Goal: Information Seeking & Learning: Learn about a topic

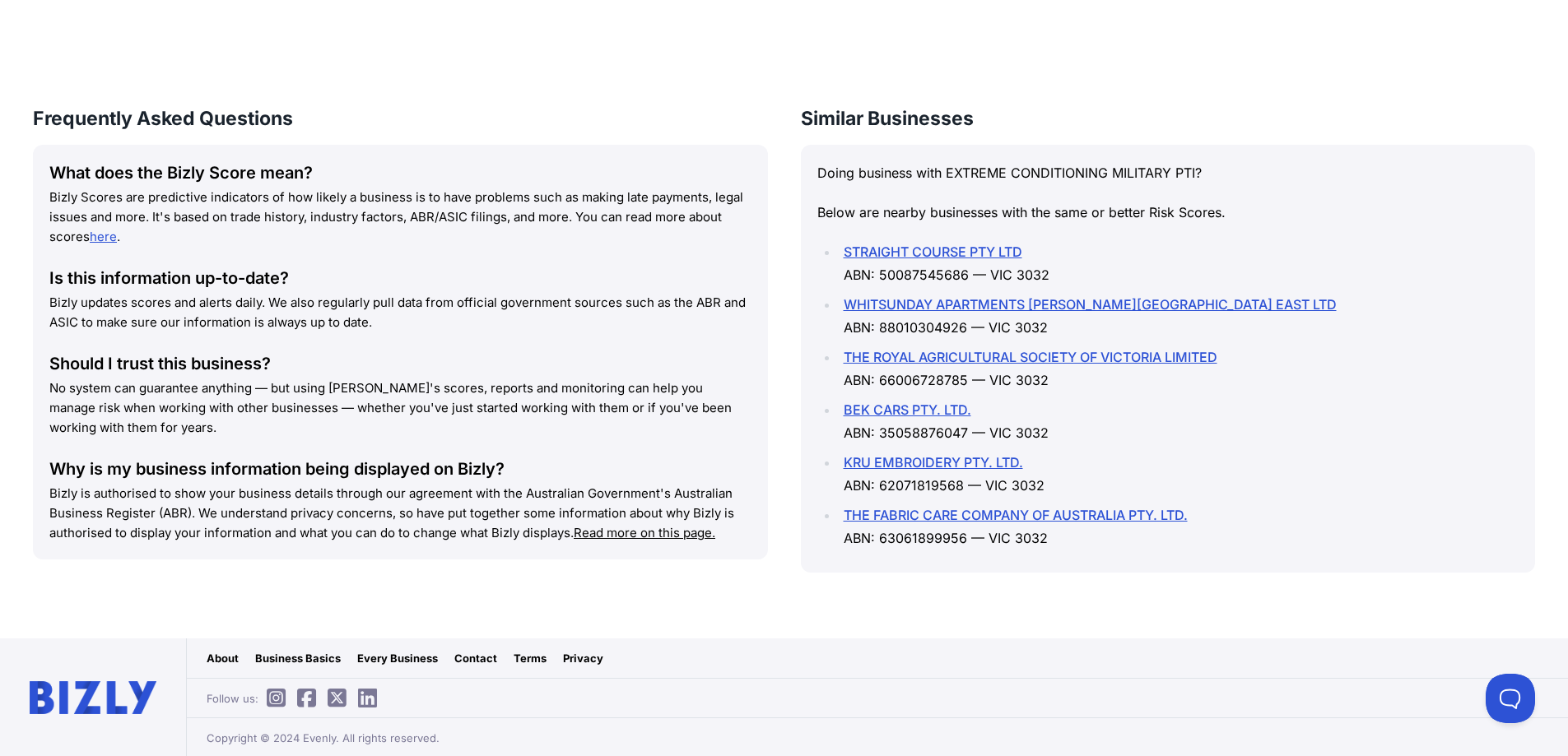
scroll to position [1801, 0]
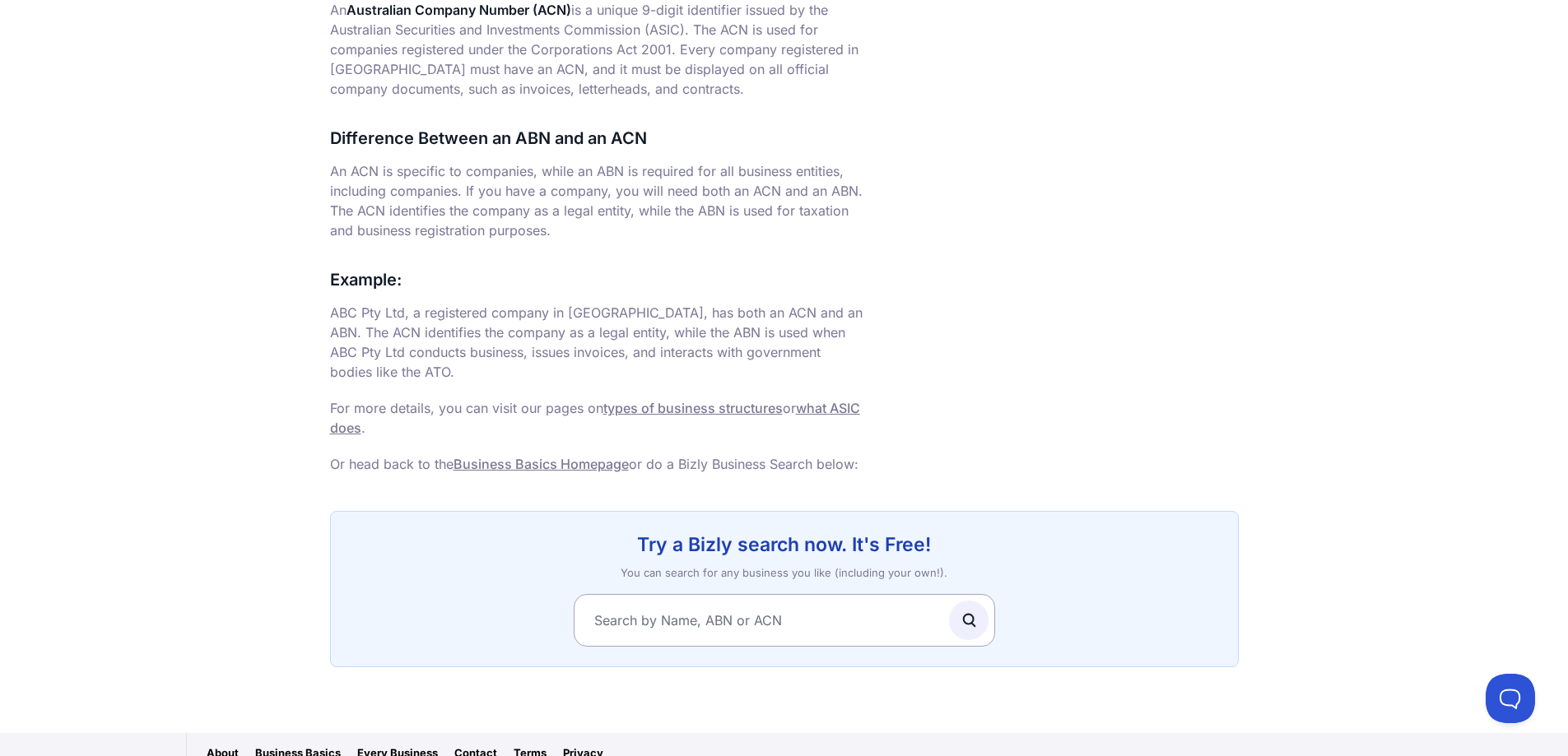
scroll to position [1063, 0]
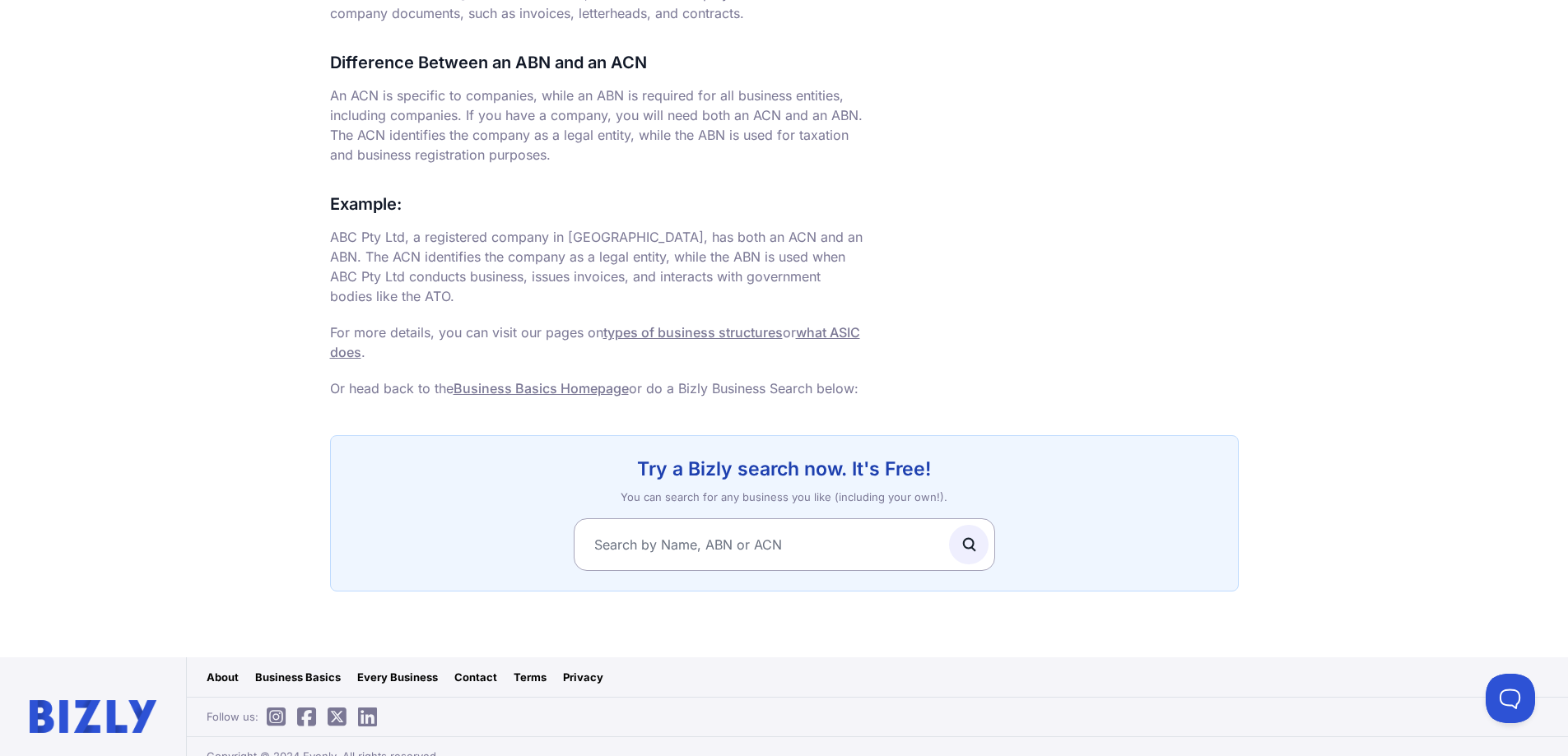
click at [586, 380] on link "Business Basics Homepage" at bounding box center [541, 388] width 176 height 16
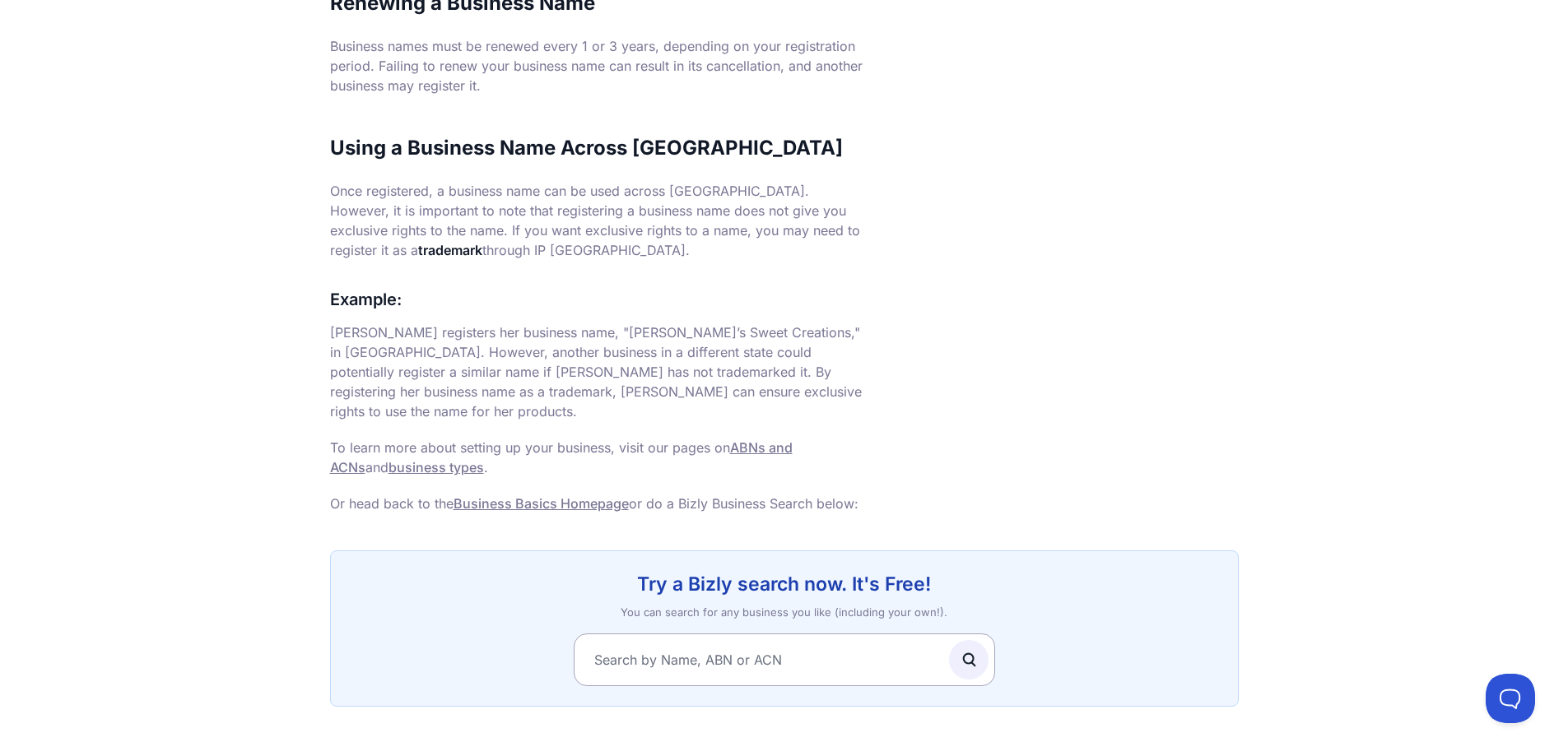
scroll to position [1063, 0]
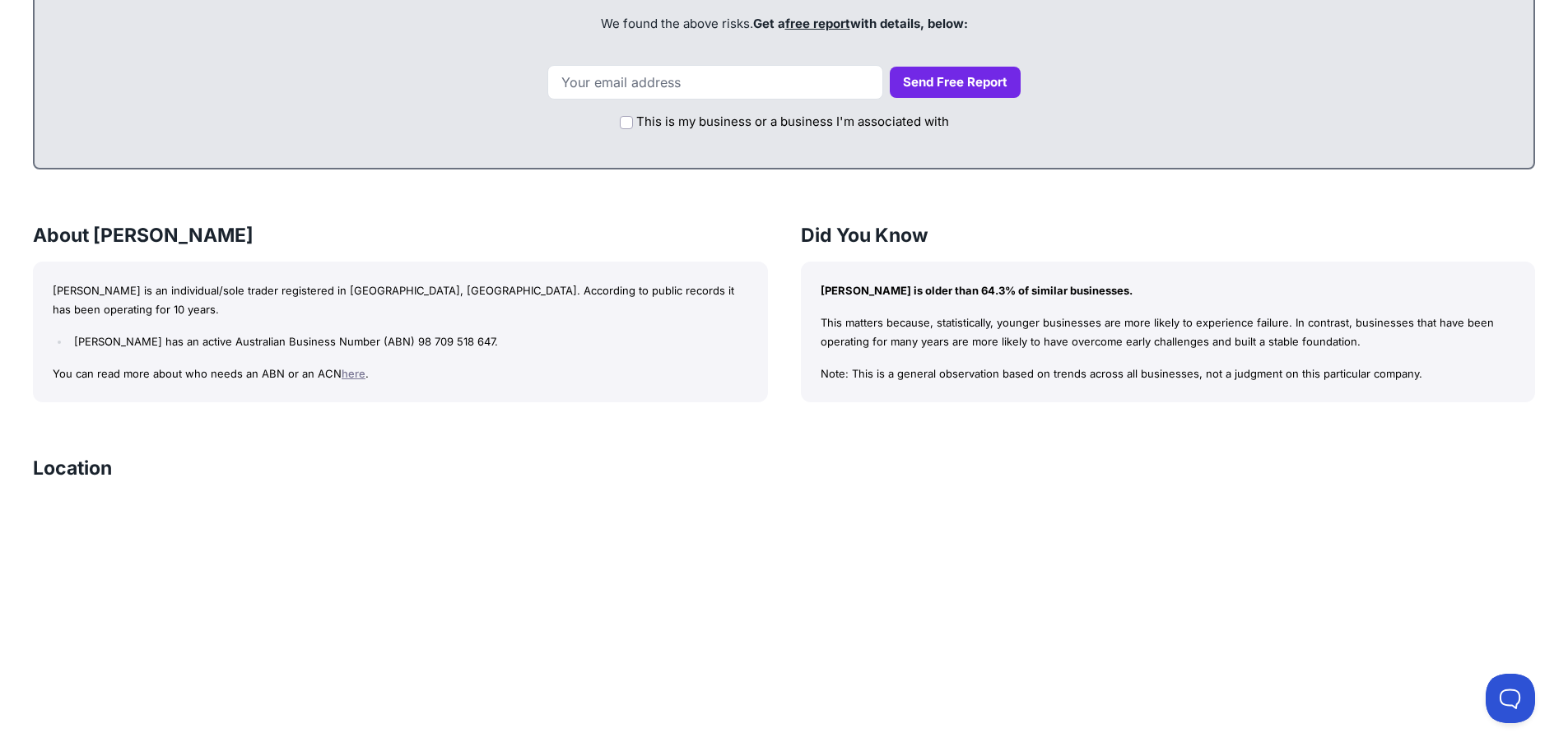
scroll to position [905, 0]
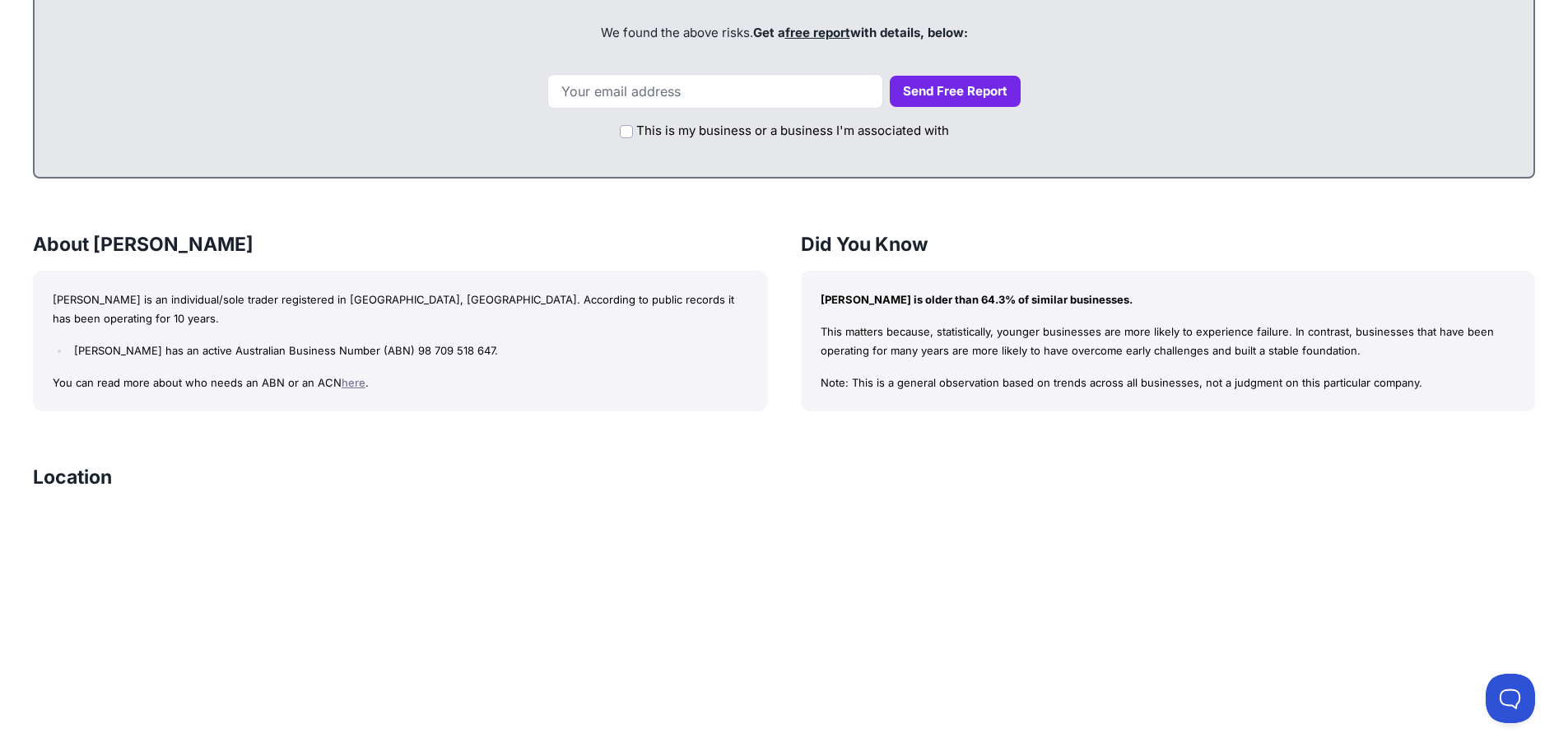
scroll to position [927, 0]
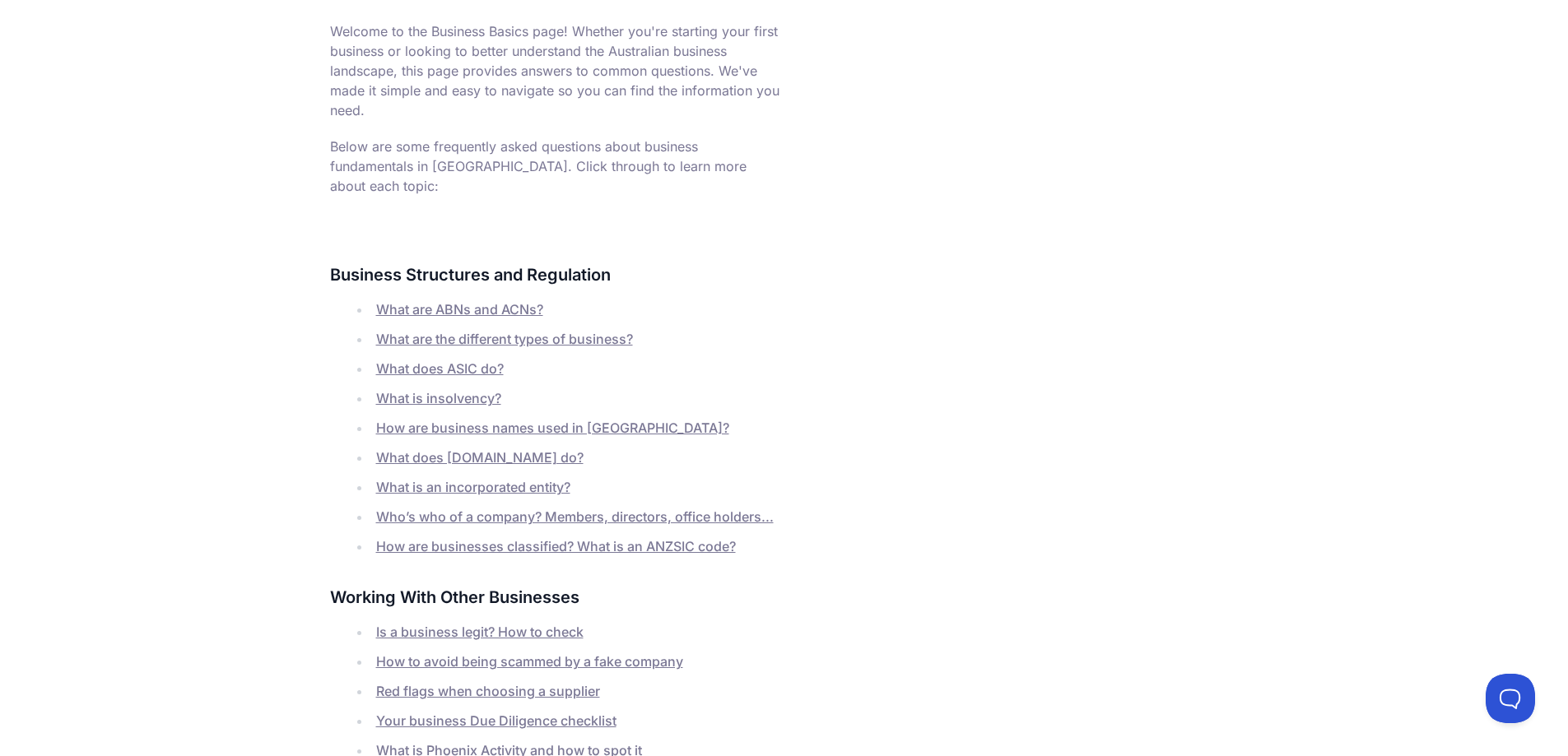
scroll to position [329, 0]
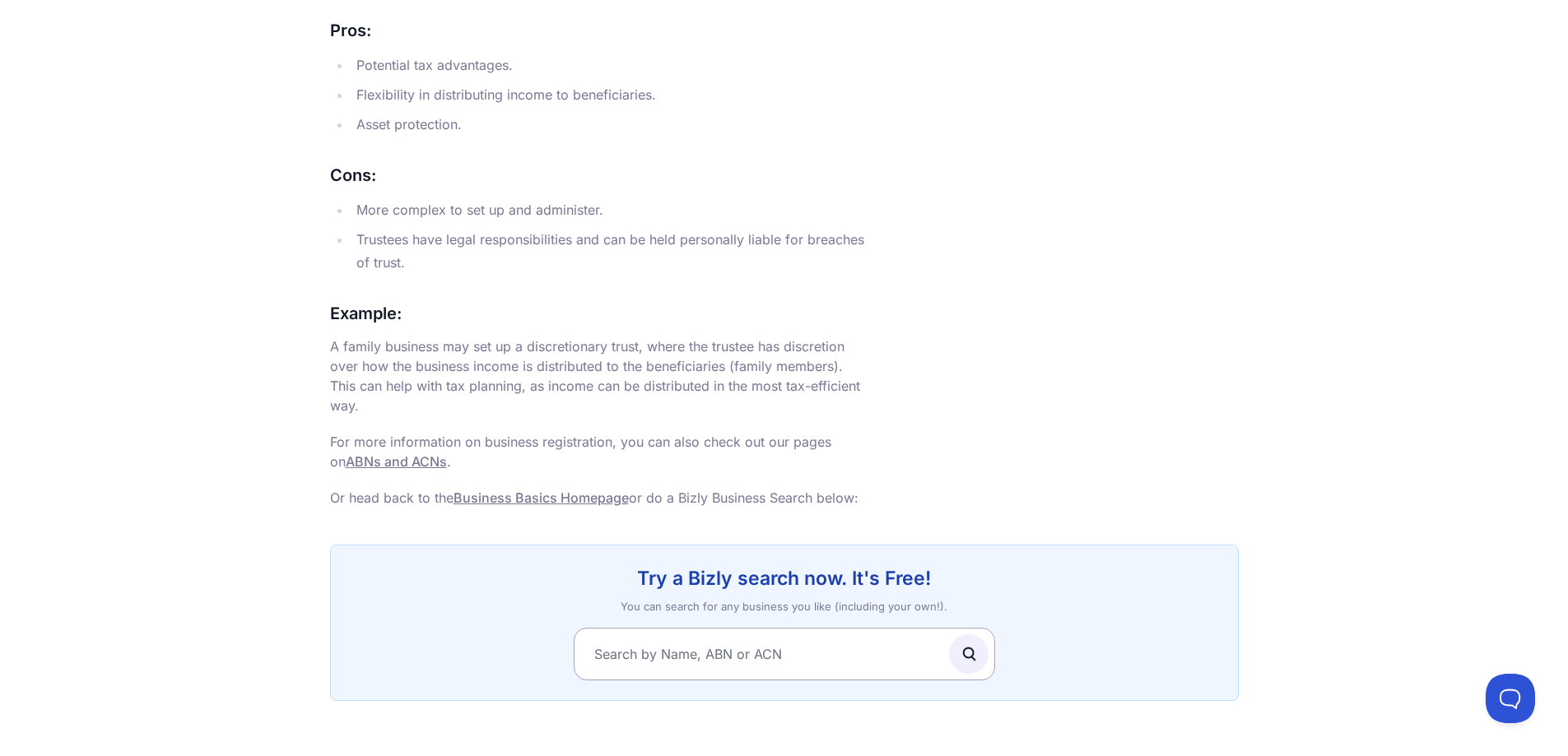
scroll to position [2139, 0]
